Goal: Subscribe to service/newsletter

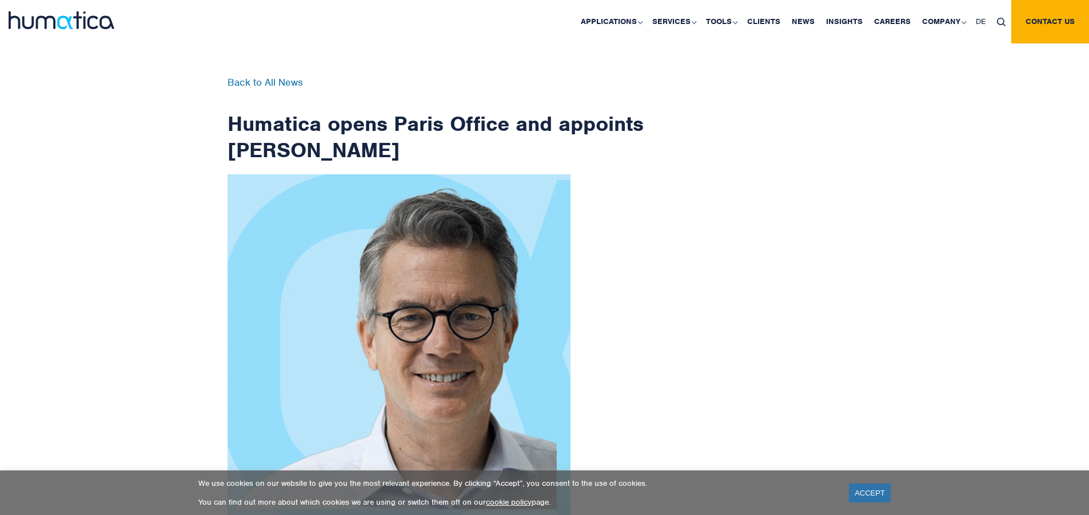
scroll to position [1824, 0]
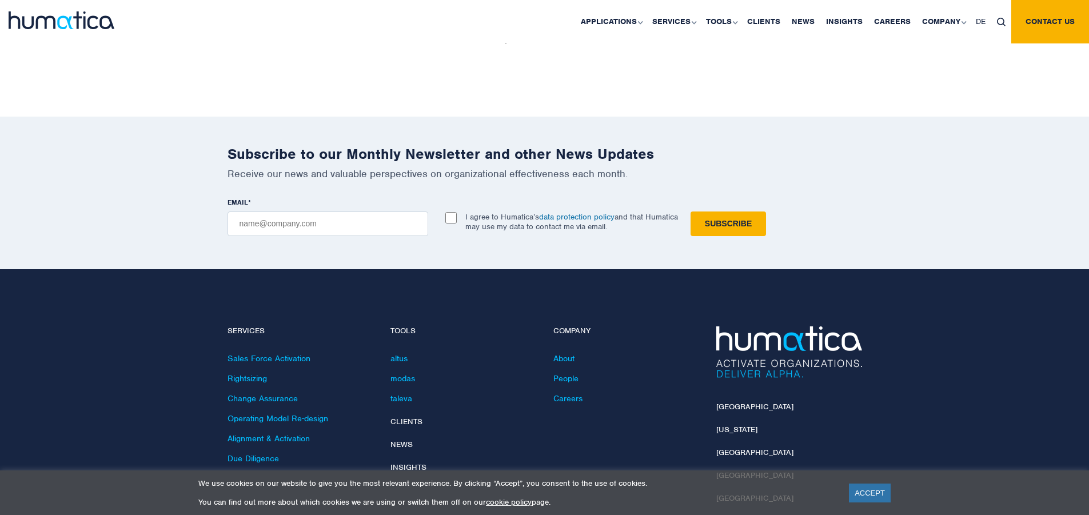
checkbox input "true"
type input "[EMAIL_ADDRESS][DOMAIN_NAME]"
click at [691, 212] on input "Subscribe" at bounding box center [728, 224] width 75 height 25
